Goal: Browse casually: Explore the website without a specific task or goal

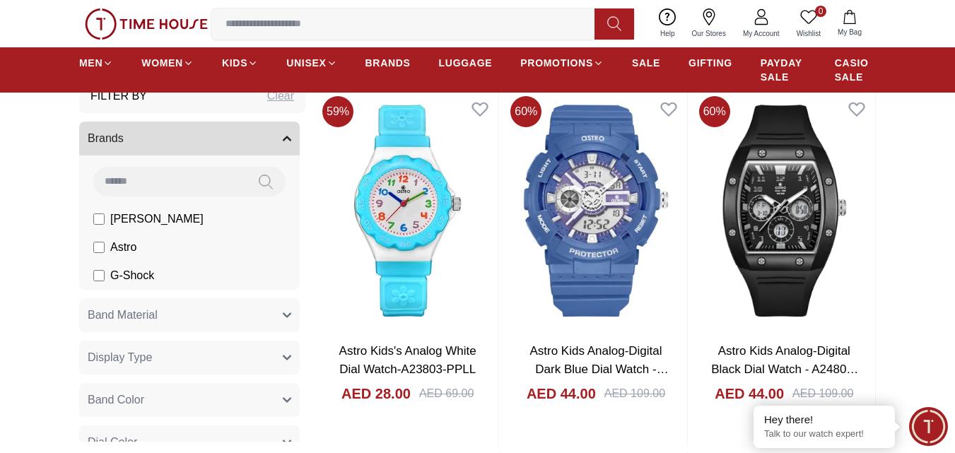
scroll to position [1979, 0]
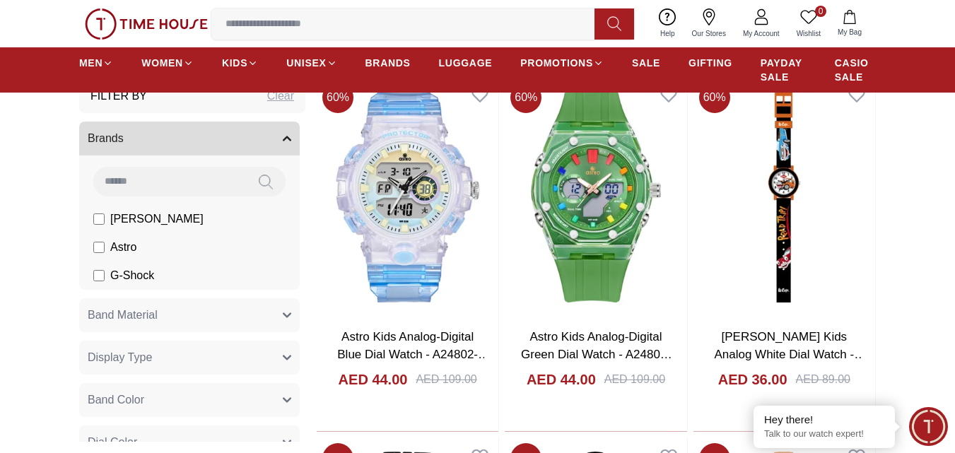
scroll to position [2686, 0]
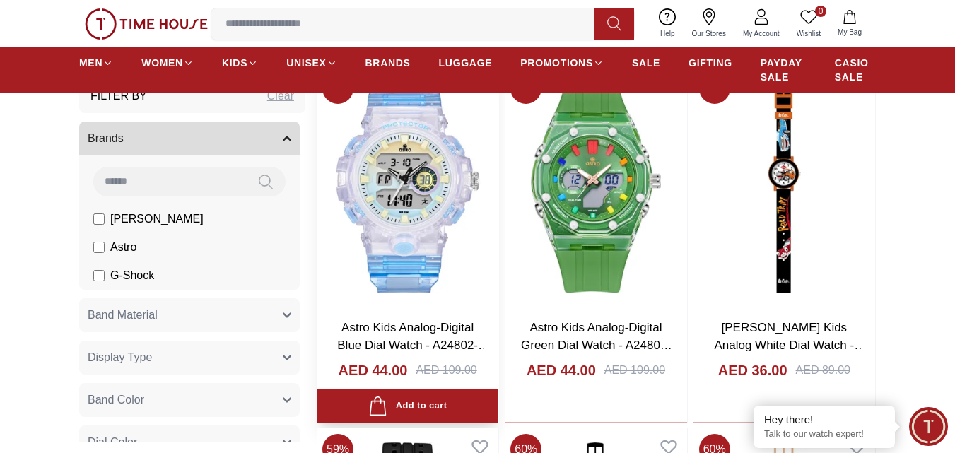
click at [441, 211] on img at bounding box center [408, 187] width 182 height 240
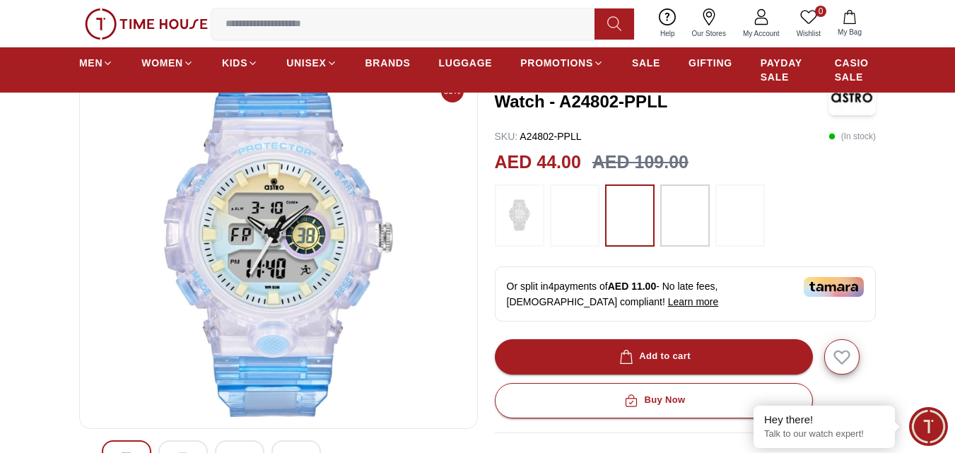
scroll to position [141, 0]
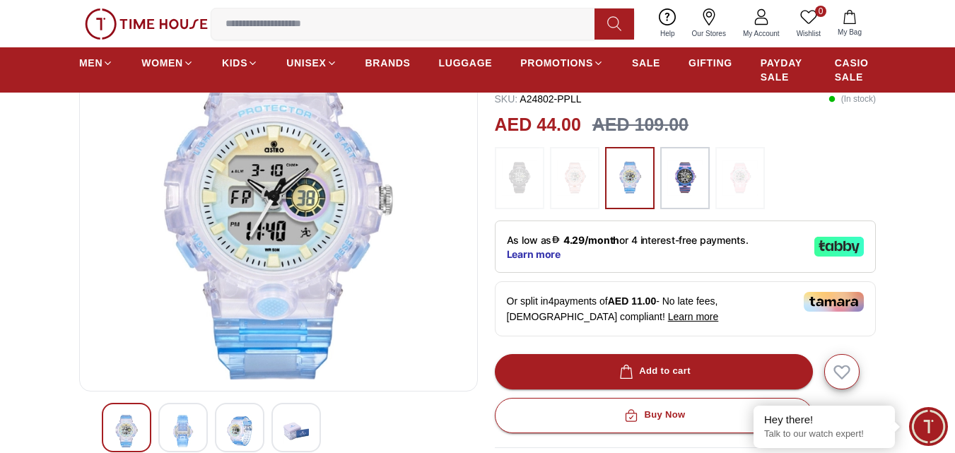
click at [175, 431] on img at bounding box center [182, 431] width 25 height 33
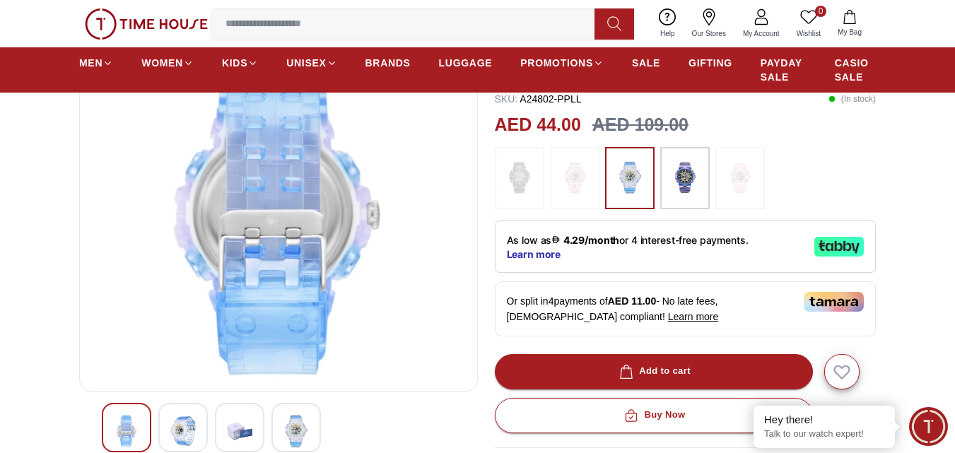
click at [234, 431] on img at bounding box center [239, 431] width 25 height 33
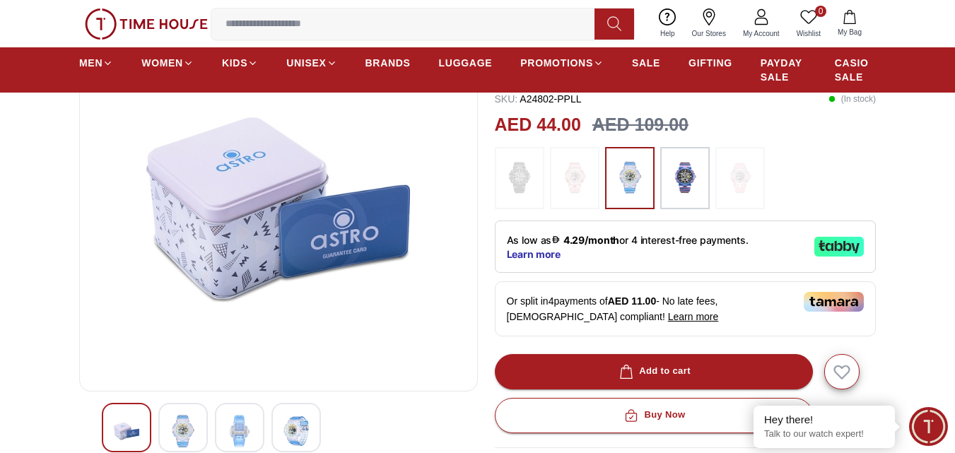
click at [286, 430] on img at bounding box center [295, 431] width 25 height 33
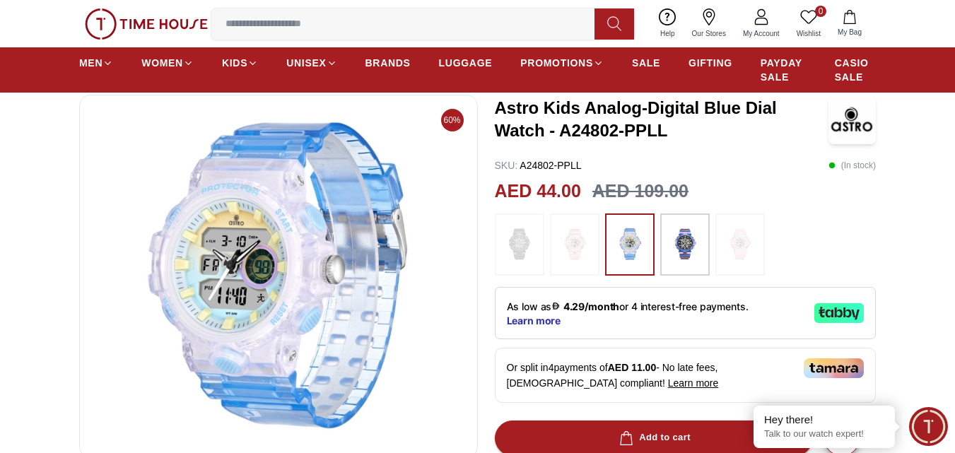
scroll to position [0, 0]
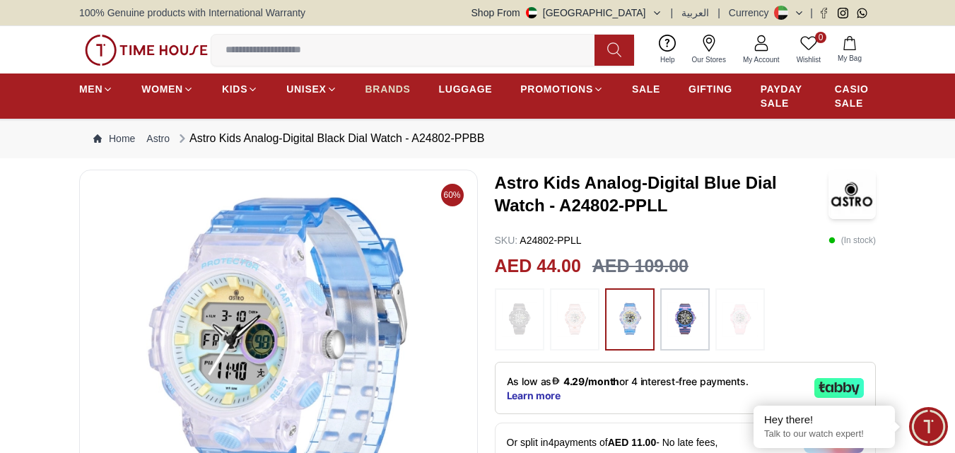
click at [382, 88] on span "BRANDS" at bounding box center [387, 89] width 45 height 14
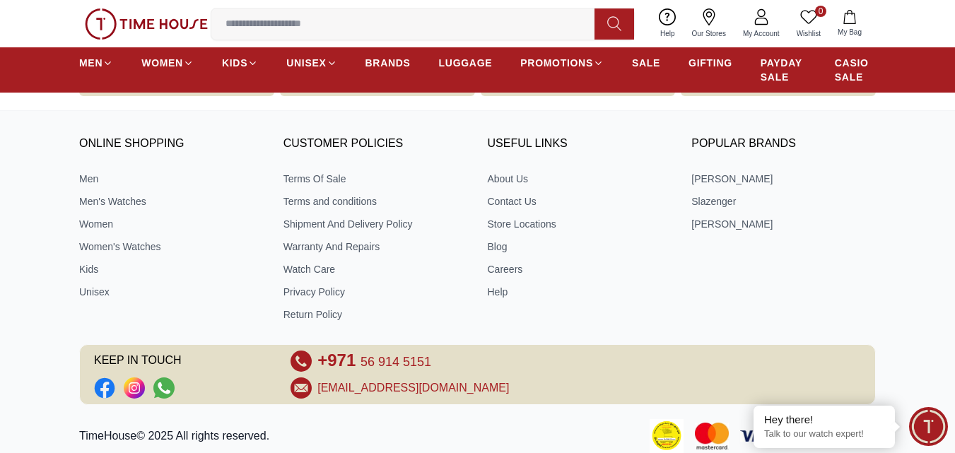
scroll to position [903, 0]
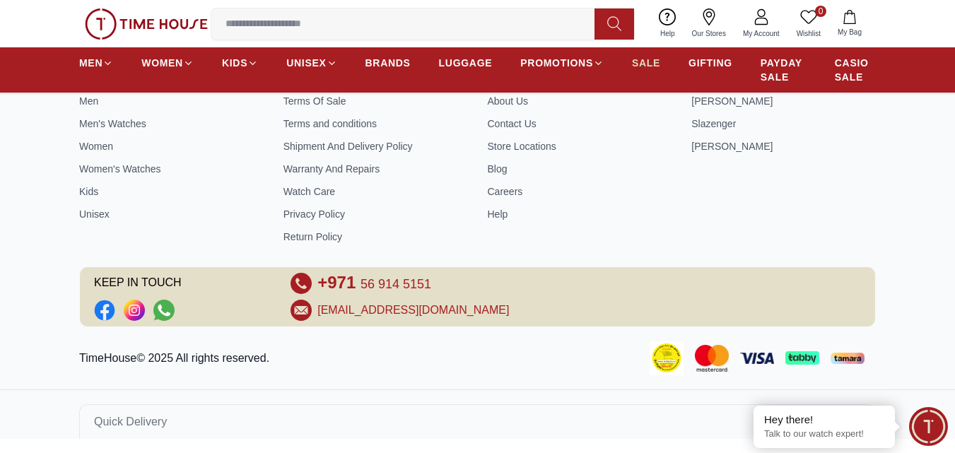
click at [660, 62] on span "SALE" at bounding box center [646, 63] width 28 height 14
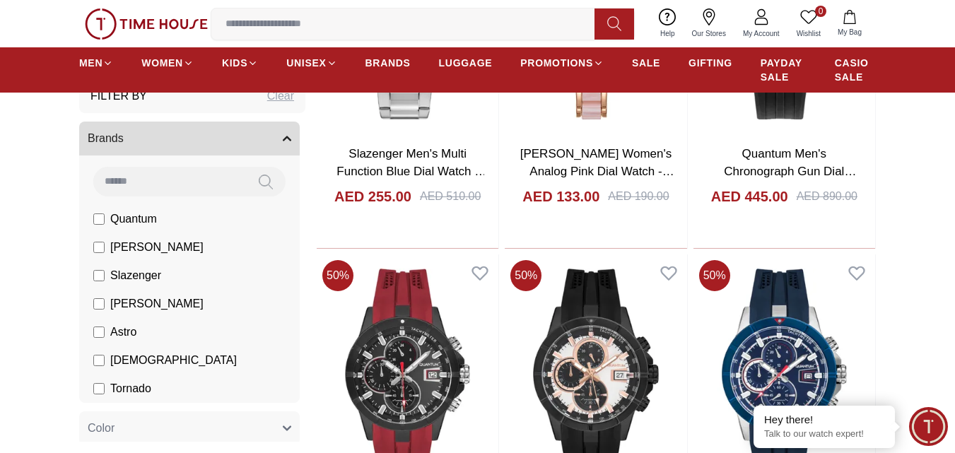
scroll to position [778, 0]
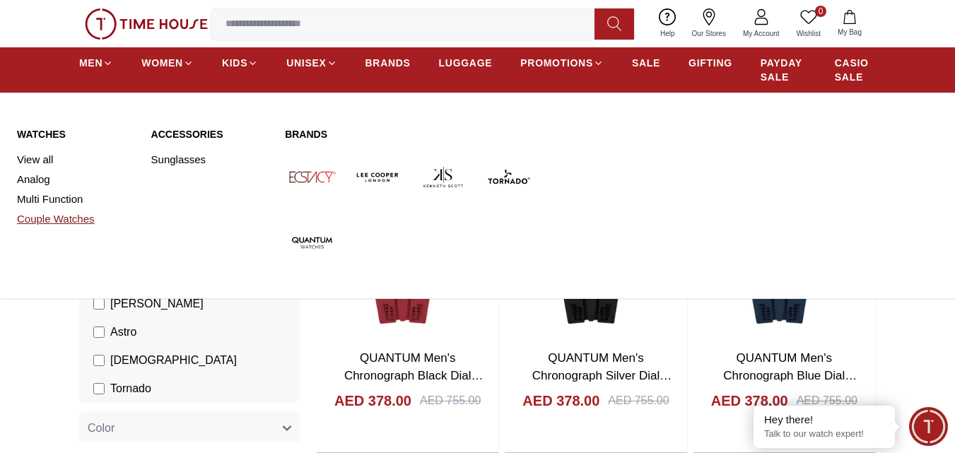
click at [40, 213] on link "Couple Watches" at bounding box center [75, 219] width 117 height 20
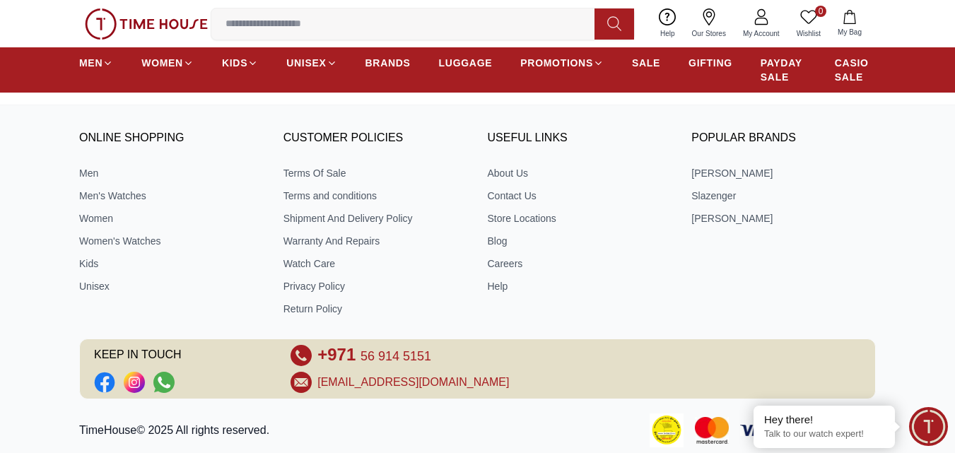
scroll to position [552, 0]
